Goal: Transaction & Acquisition: Purchase product/service

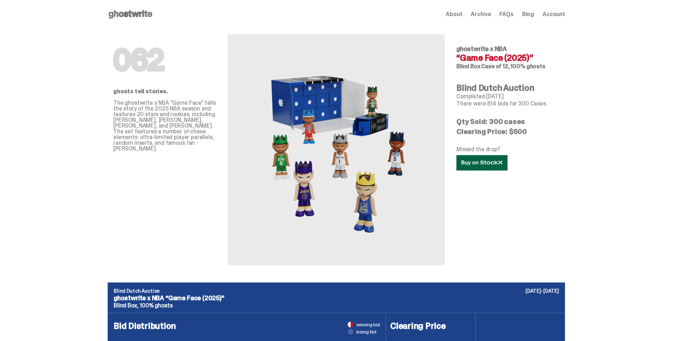
click at [486, 168] on link at bounding box center [481, 162] width 51 height 15
click at [135, 13] on use at bounding box center [131, 14] width 44 height 9
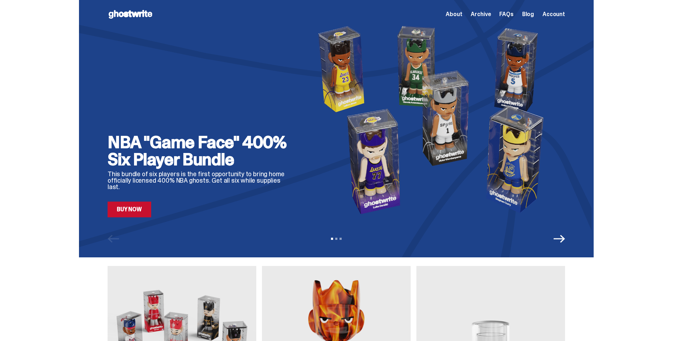
click at [141, 219] on div "NBA "Game Face" 400% Six Player Bundle This bundle of six players is the first …" at bounding box center [336, 128] width 514 height 257
click at [144, 213] on link "Buy Now" at bounding box center [130, 209] width 44 height 16
click at [568, 238] on div "View slide 1 View slide 2 View slide 3" at bounding box center [336, 238] width 514 height 11
click at [561, 239] on icon "Next" at bounding box center [558, 239] width 11 height 8
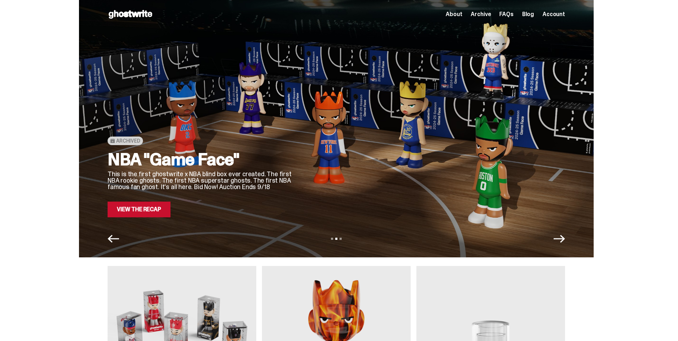
click at [561, 239] on icon "Next" at bounding box center [558, 239] width 11 height 8
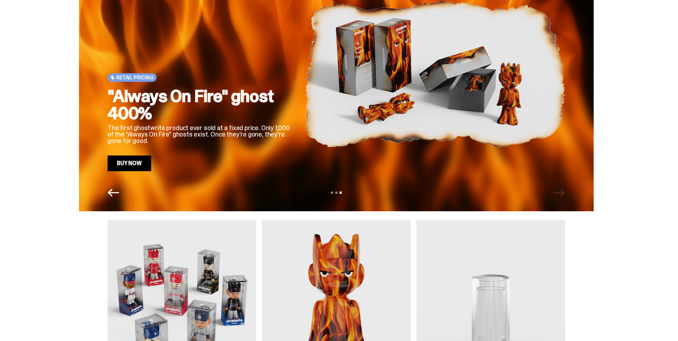
scroll to position [36, 0]
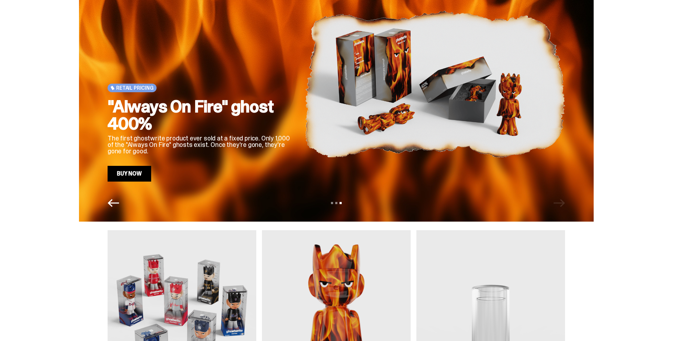
click at [119, 202] on icon "Previous" at bounding box center [113, 202] width 11 height 11
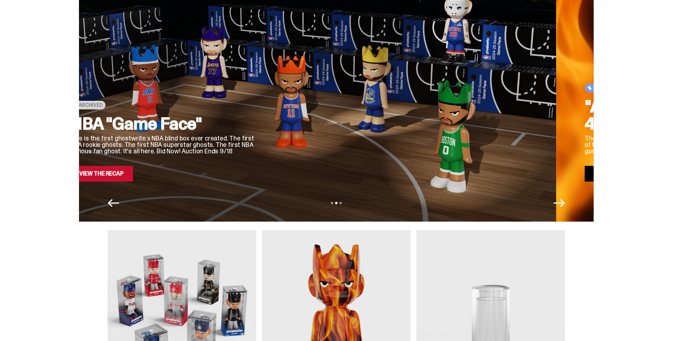
click at [119, 202] on icon "Previous" at bounding box center [113, 202] width 11 height 11
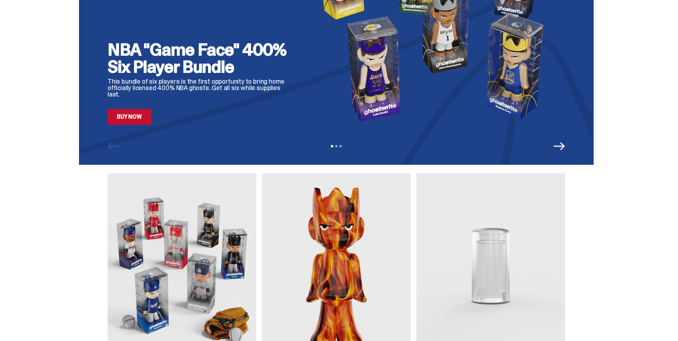
scroll to position [0, 0]
